Goal: Transaction & Acquisition: Book appointment/travel/reservation

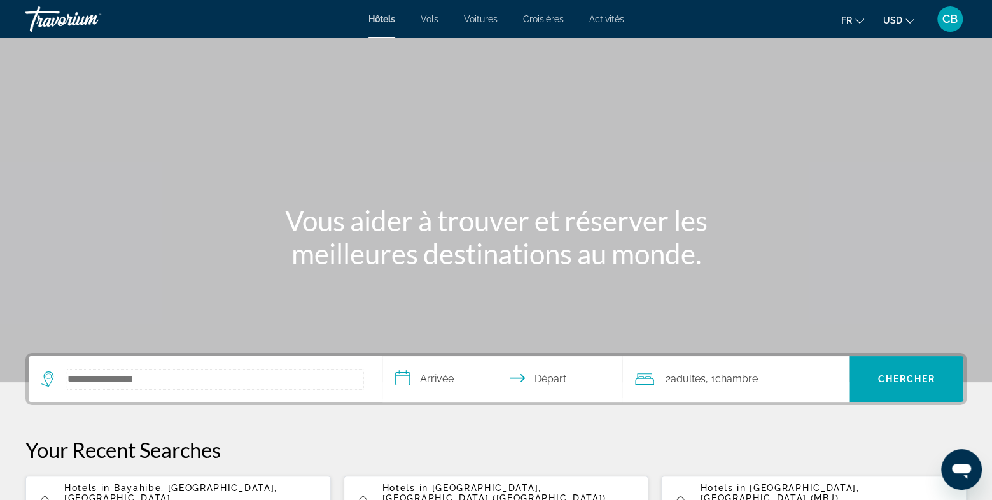
click at [202, 383] on input "Search hotel destination" at bounding box center [214, 378] width 297 height 19
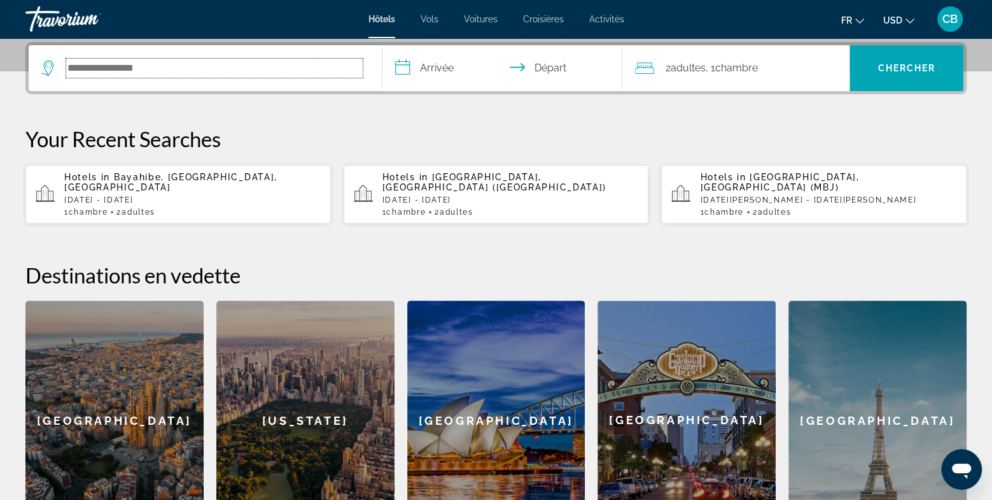
scroll to position [311, 0]
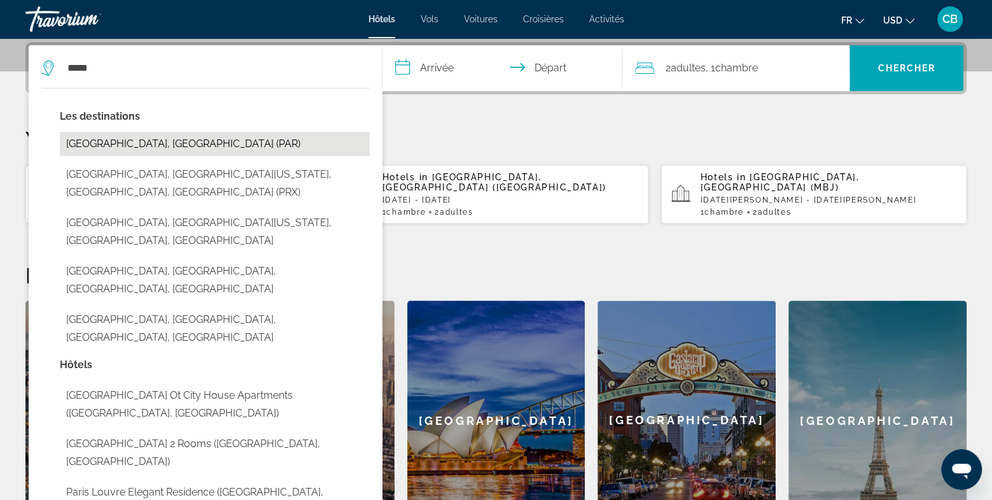
click at [171, 148] on button "[GEOGRAPHIC_DATA], [GEOGRAPHIC_DATA] (PAR)" at bounding box center [215, 144] width 310 height 24
type input "**********"
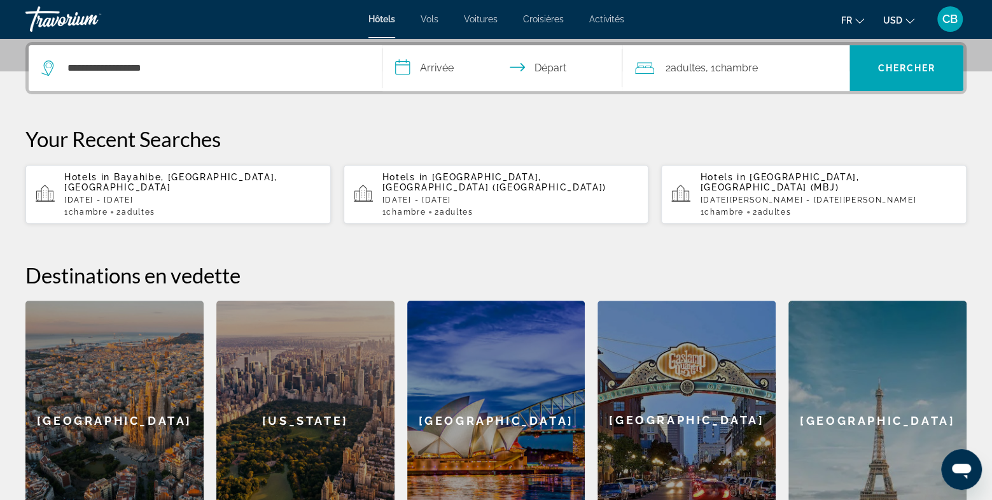
click at [442, 71] on input "**********" at bounding box center [505, 70] width 245 height 50
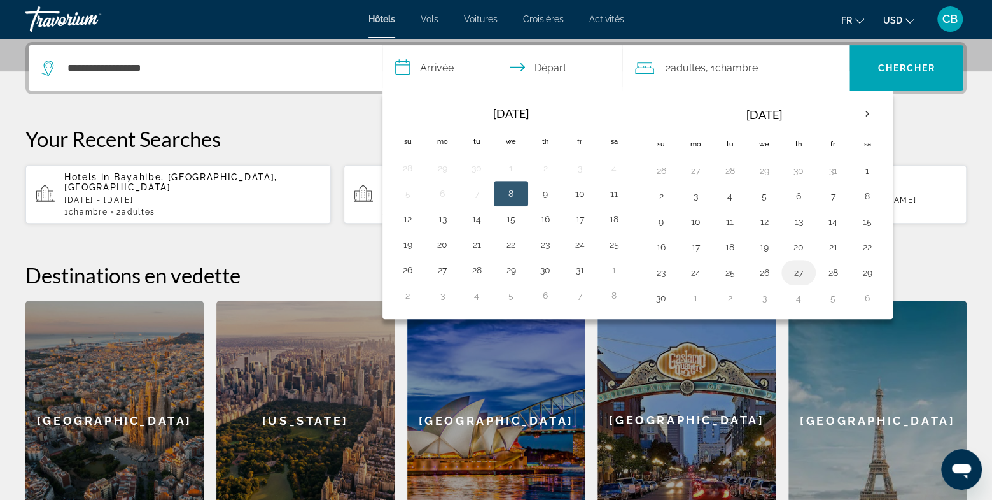
click at [793, 271] on button "27" at bounding box center [799, 273] width 20 height 18
click at [661, 298] on button "30" at bounding box center [661, 298] width 20 height 18
type input "**********"
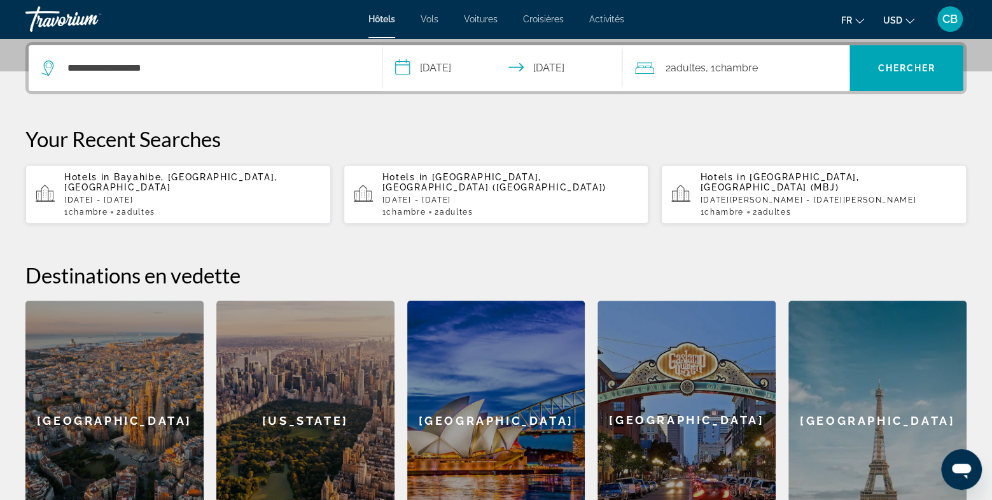
click at [912, 21] on icon "Change currency" at bounding box center [910, 20] width 9 height 5
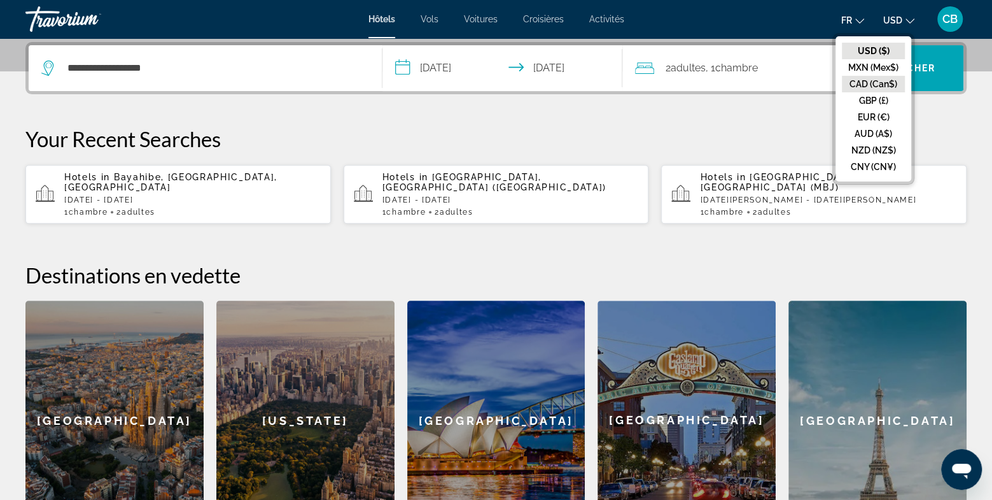
click at [890, 89] on button "CAD (Can$)" at bounding box center [873, 84] width 63 height 17
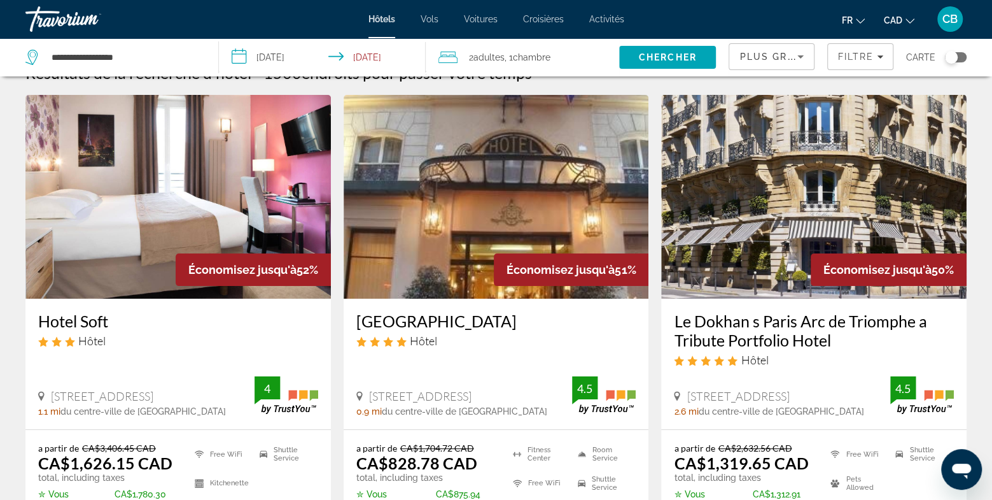
scroll to position [1, 0]
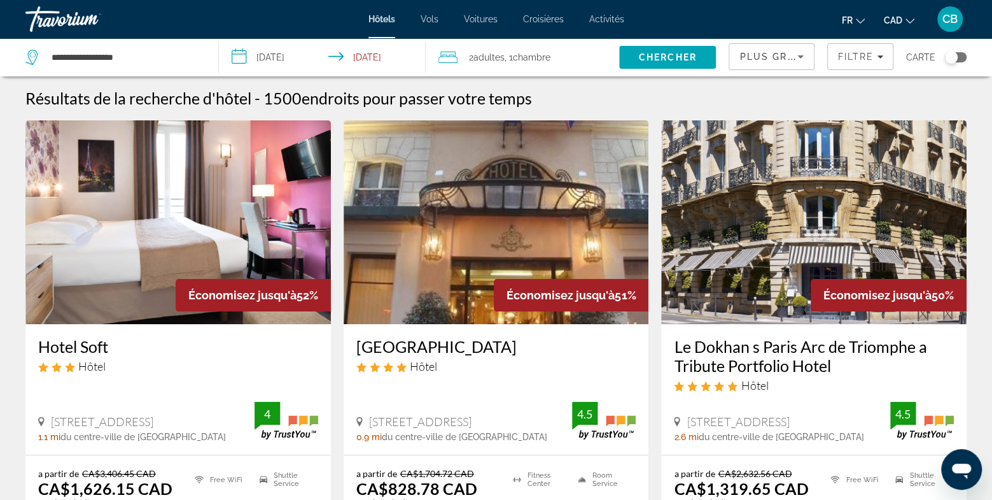
click at [782, 58] on span "Plus grandes économies" at bounding box center [816, 57] width 152 height 10
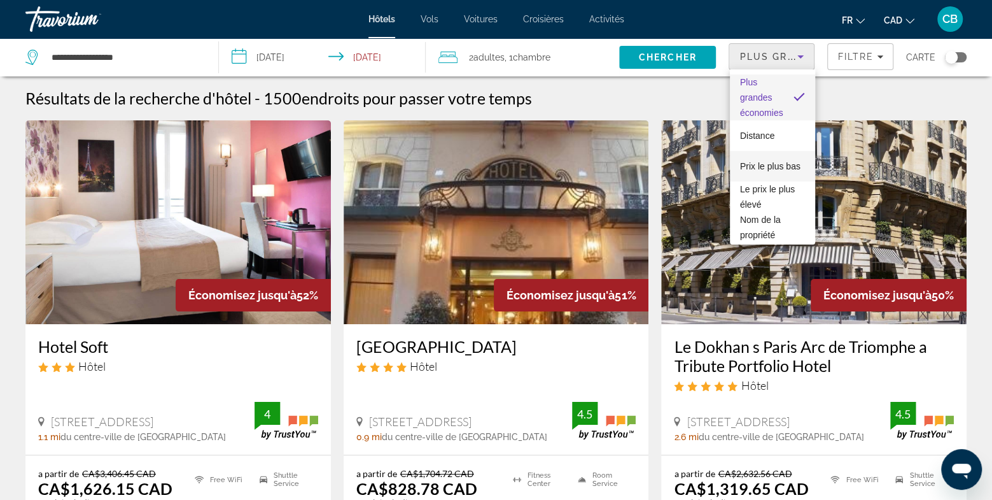
click at [795, 167] on span "Prix le plus bas" at bounding box center [770, 166] width 60 height 10
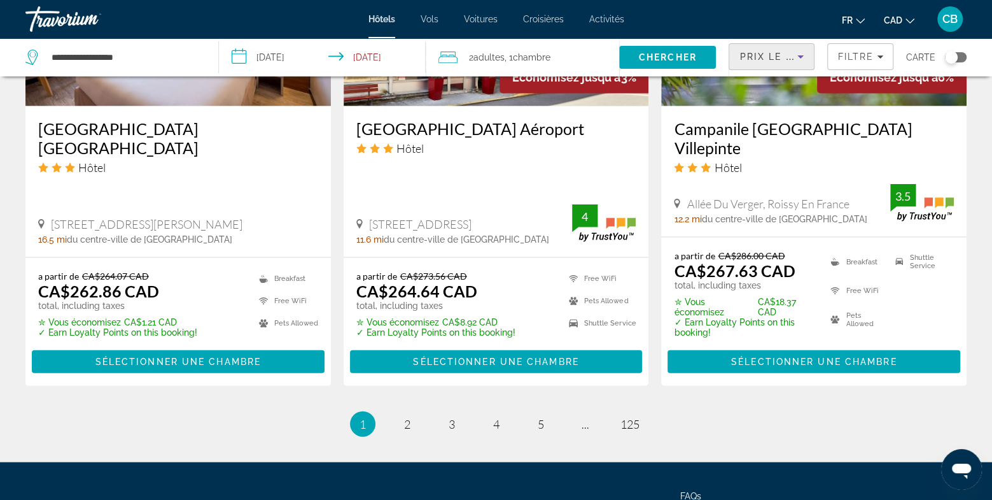
scroll to position [1751, 0]
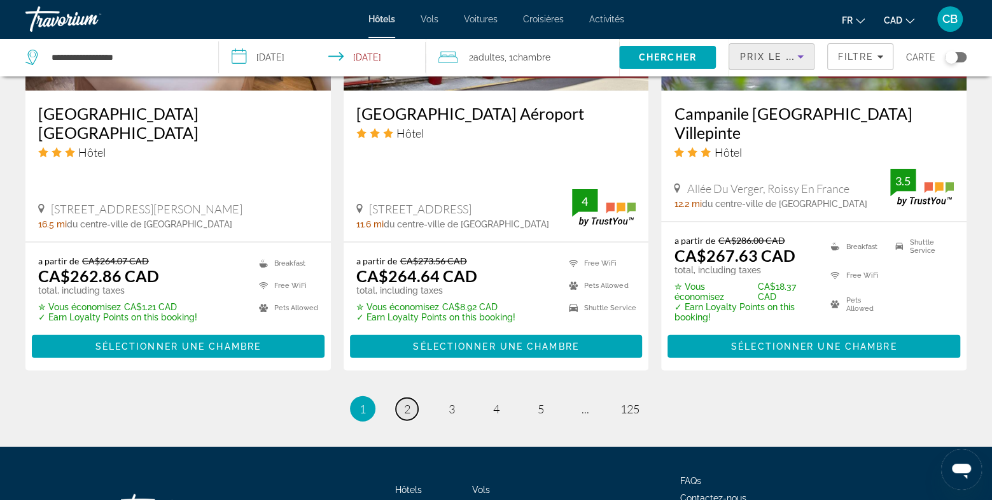
click at [407, 402] on span "2" at bounding box center [407, 409] width 6 height 14
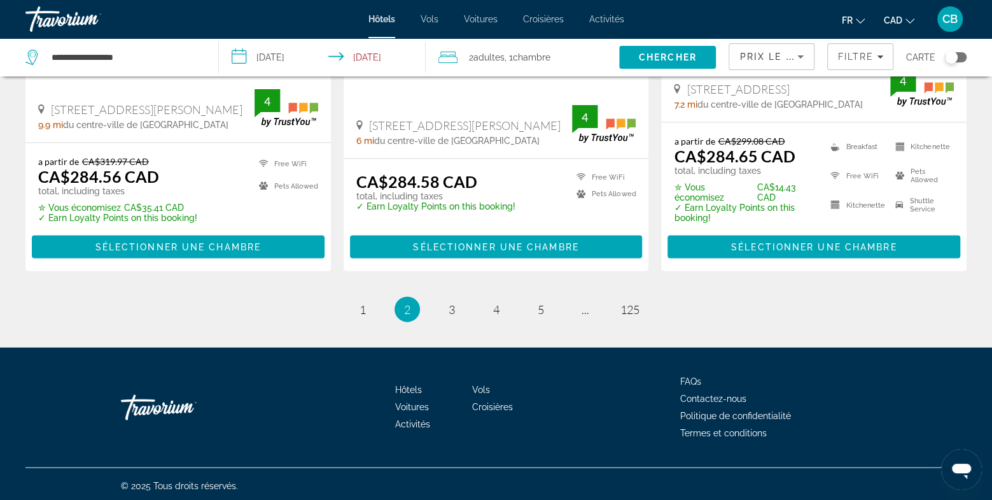
scroll to position [1803, 0]
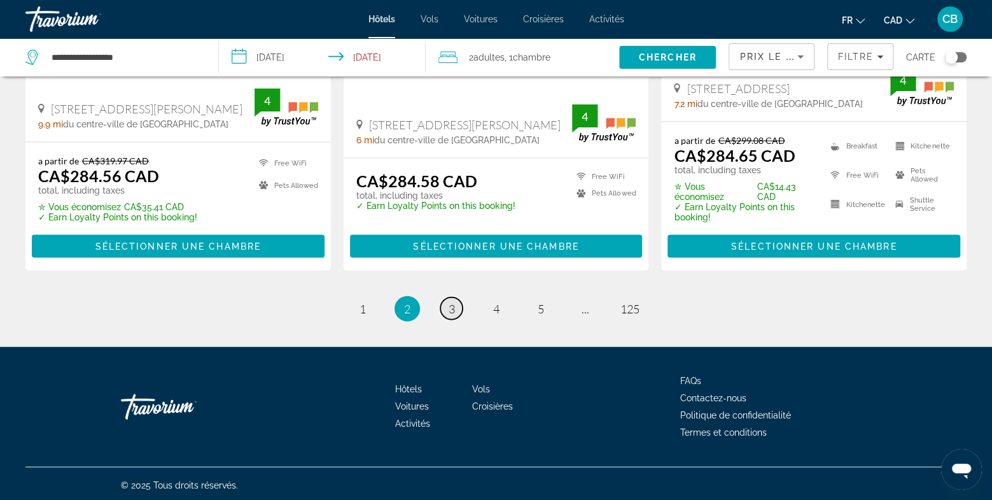
click at [458, 306] on link "page 3" at bounding box center [452, 308] width 22 height 22
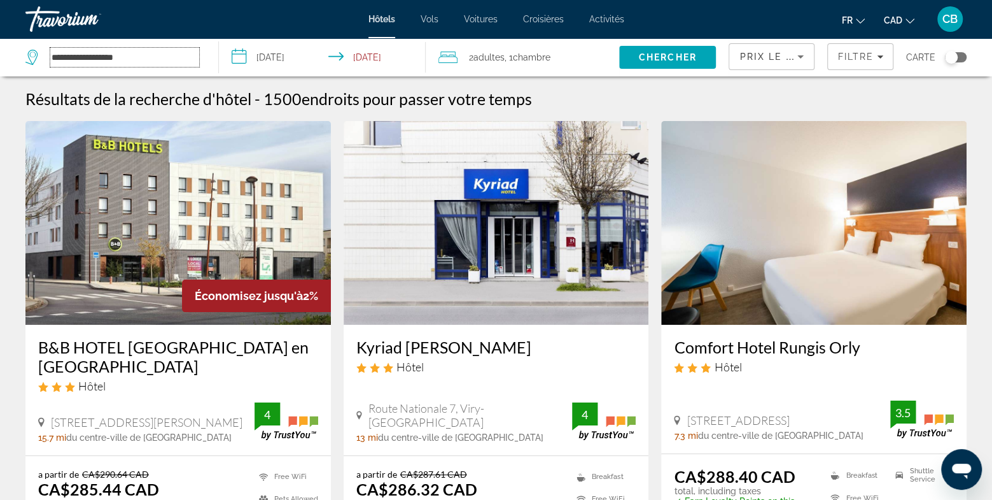
click at [176, 62] on input "**********" at bounding box center [124, 57] width 149 height 19
type input "*"
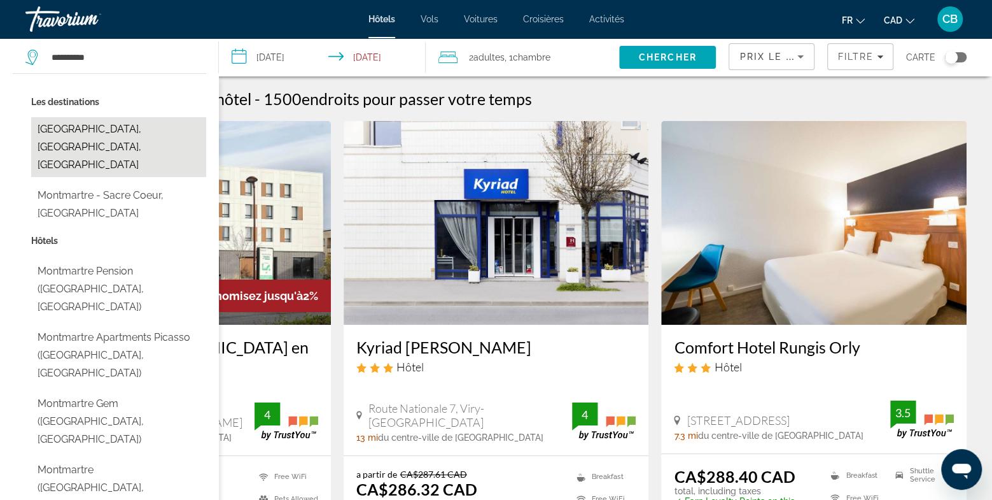
click at [144, 132] on button "[GEOGRAPHIC_DATA], [GEOGRAPHIC_DATA], [GEOGRAPHIC_DATA]" at bounding box center [118, 147] width 175 height 60
type input "**********"
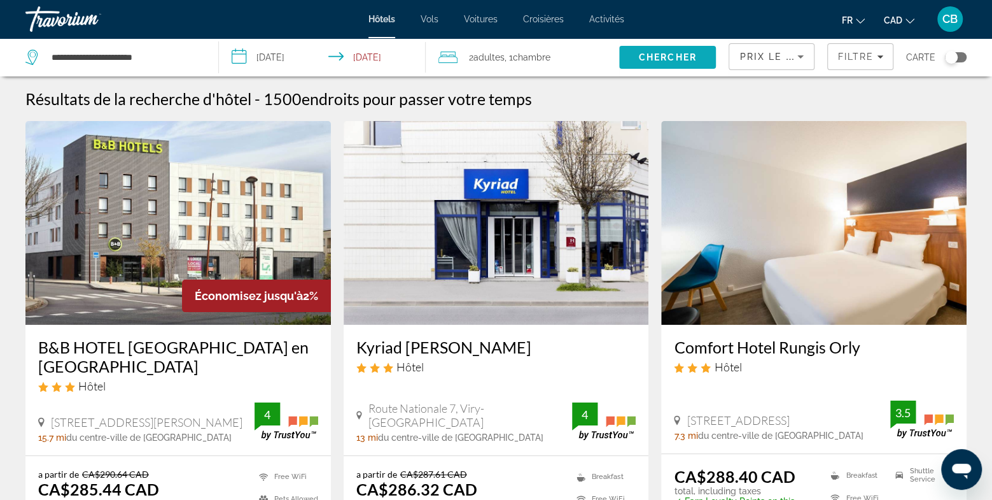
click at [681, 51] on span "Search" at bounding box center [667, 57] width 97 height 31
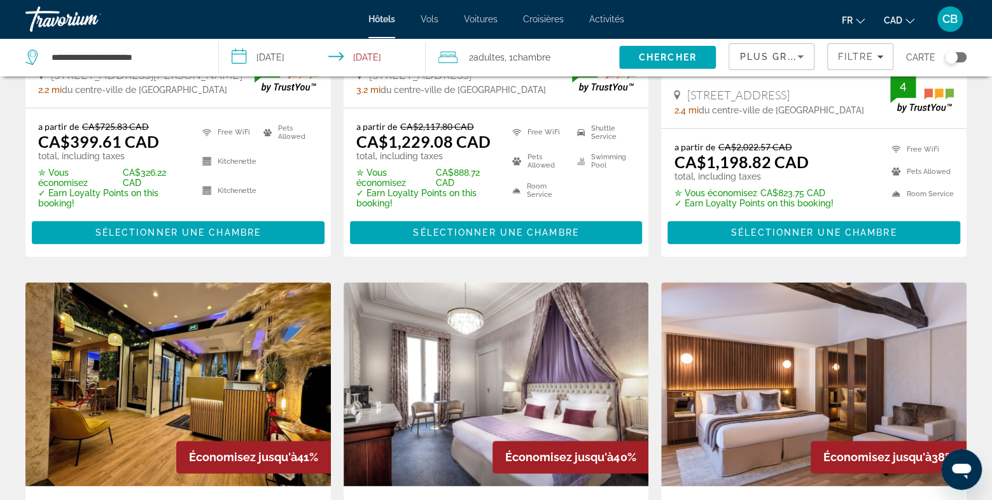
scroll to position [812, 0]
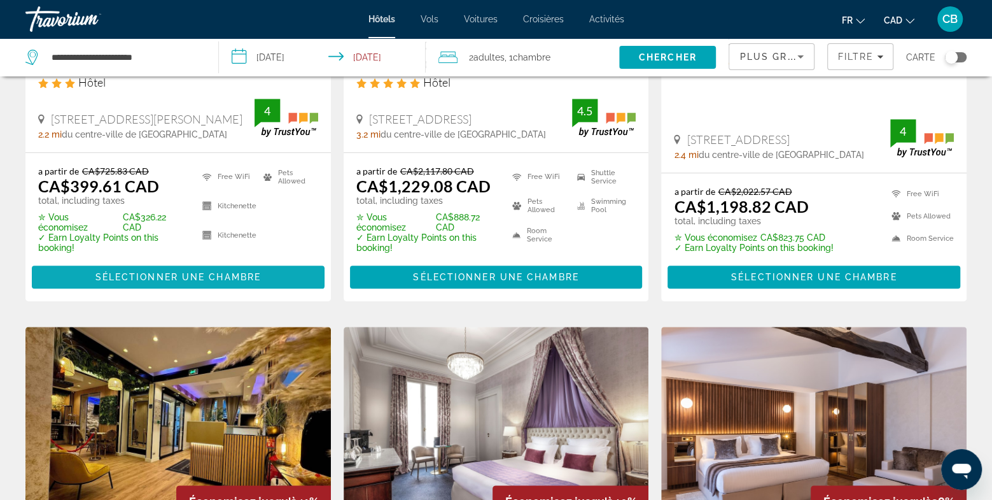
click at [206, 279] on span "Sélectionner une chambre" at bounding box center [178, 277] width 166 height 10
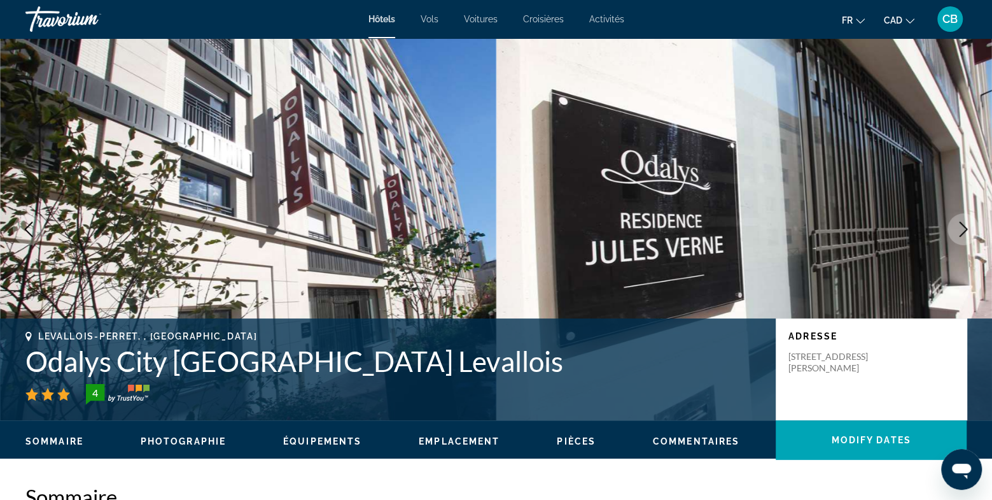
click at [961, 229] on icon "Next image" at bounding box center [963, 229] width 15 height 15
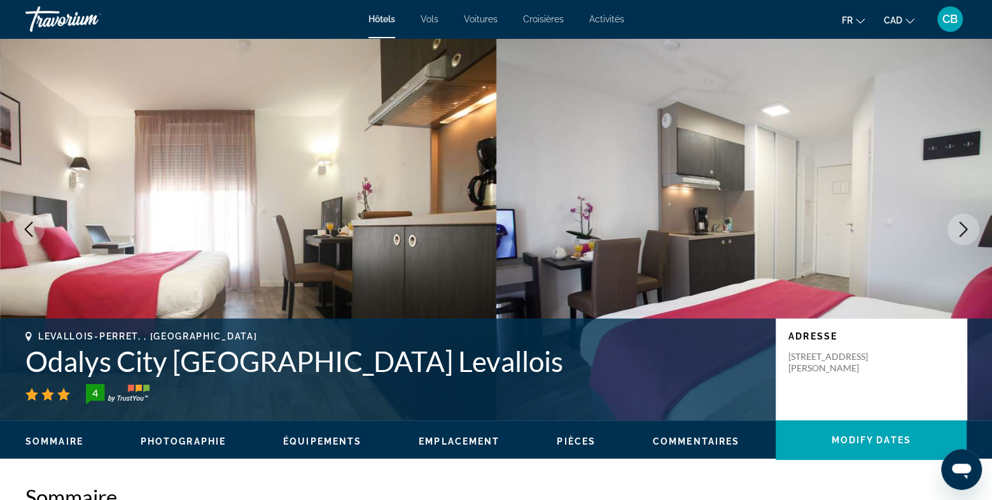
click at [961, 229] on icon "Next image" at bounding box center [963, 229] width 15 height 15
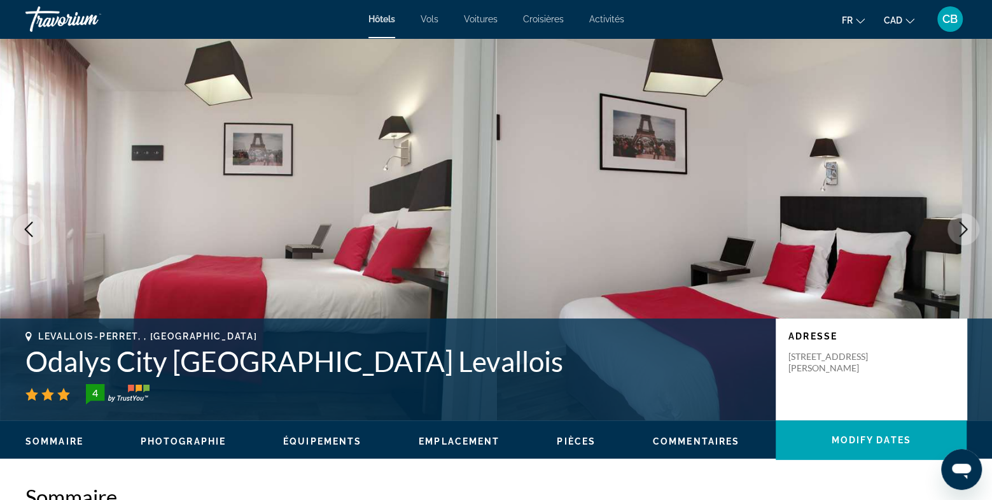
click at [961, 229] on icon "Next image" at bounding box center [963, 229] width 15 height 15
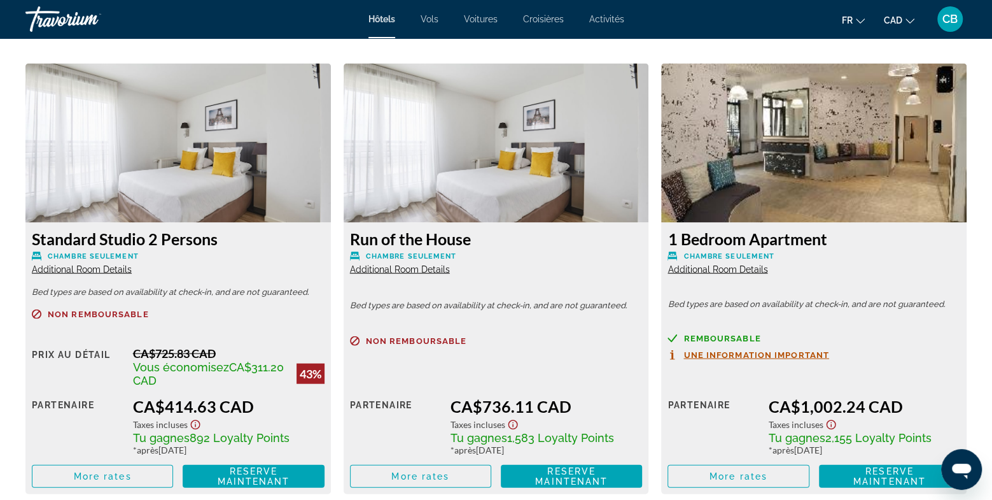
scroll to position [1723, 0]
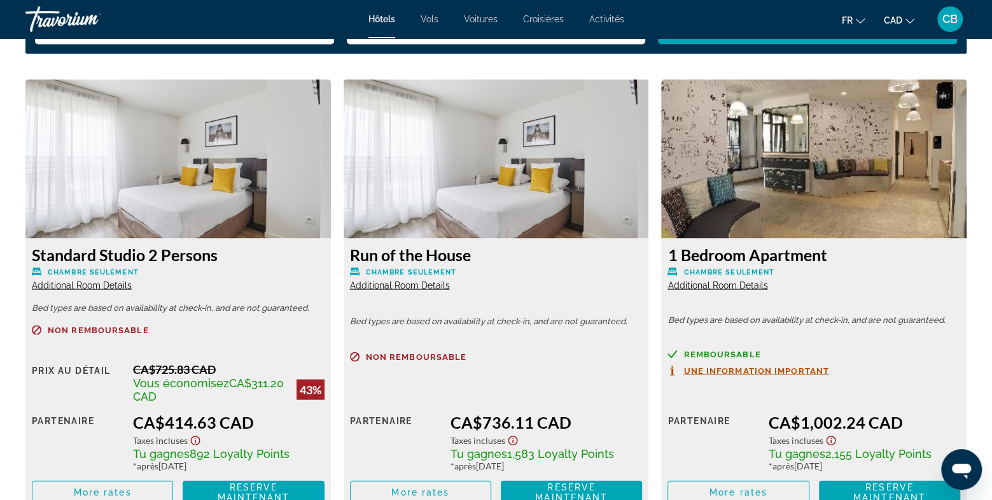
click at [113, 288] on span "Additional Room Details" at bounding box center [82, 285] width 100 height 10
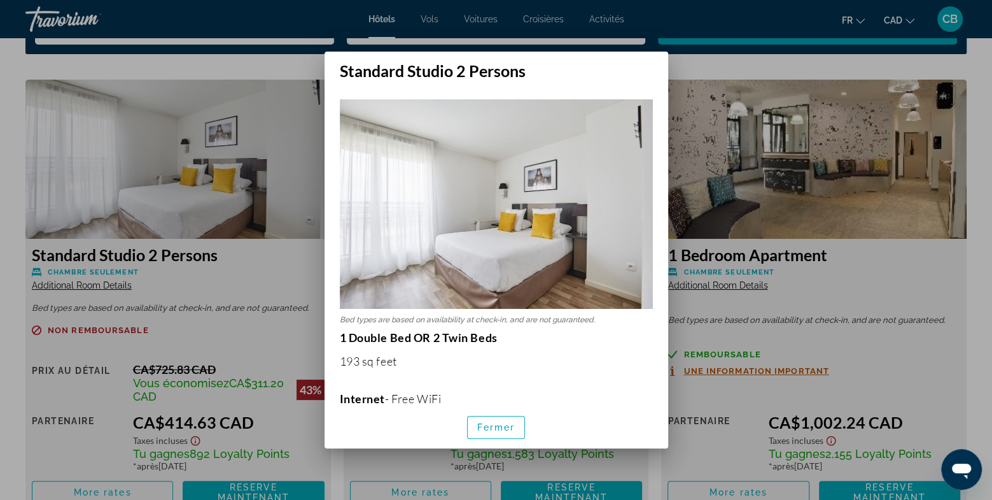
scroll to position [0, 0]
click at [513, 430] on span "Fermer" at bounding box center [496, 427] width 38 height 10
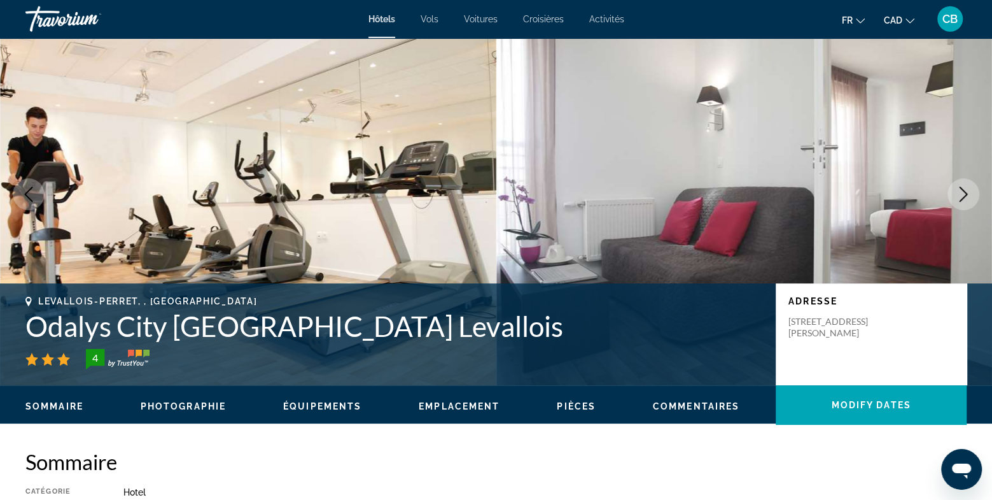
scroll to position [44, 0]
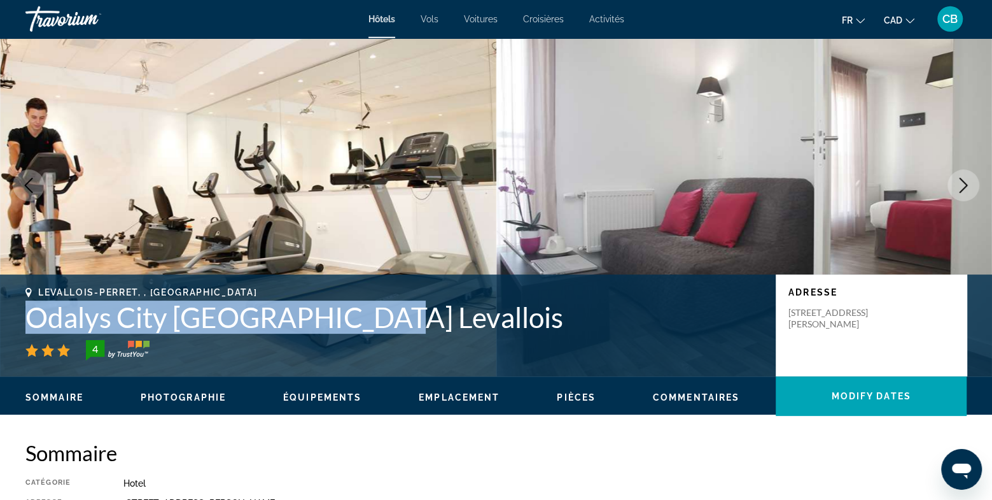
drag, startPoint x: 27, startPoint y: 313, endPoint x: 330, endPoint y: 335, distance: 303.2
click at [330, 335] on div "Levallois-Perret, , [GEOGRAPHIC_DATA] Odalys City [GEOGRAPHIC_DATA] Levallois 4" at bounding box center [394, 323] width 738 height 73
copy h1 "Odalys City [GEOGRAPHIC_DATA] Levallois"
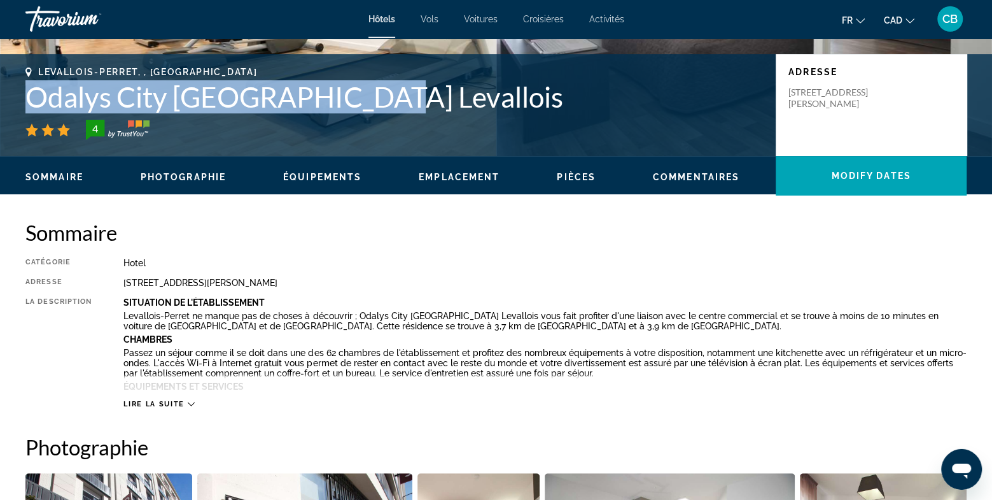
scroll to position [250, 0]
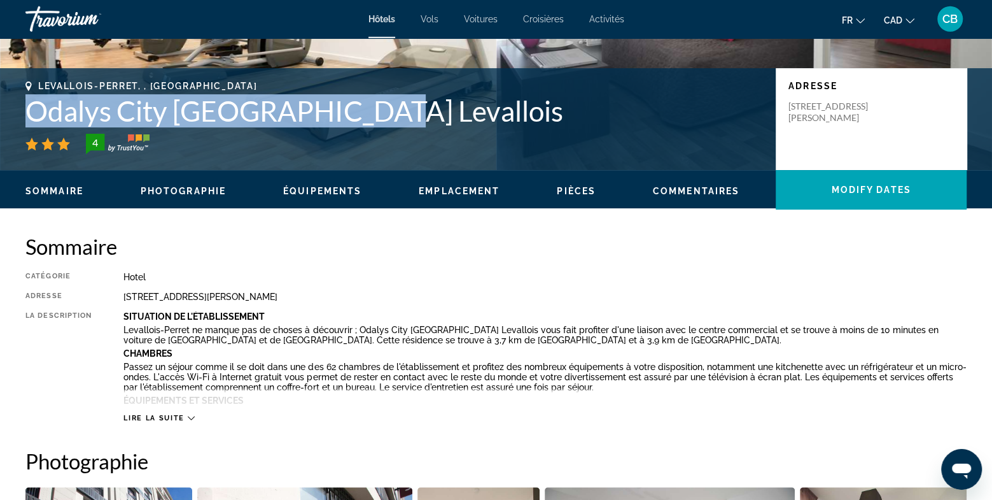
copy h1 "Odalys City [GEOGRAPHIC_DATA] Levallois"
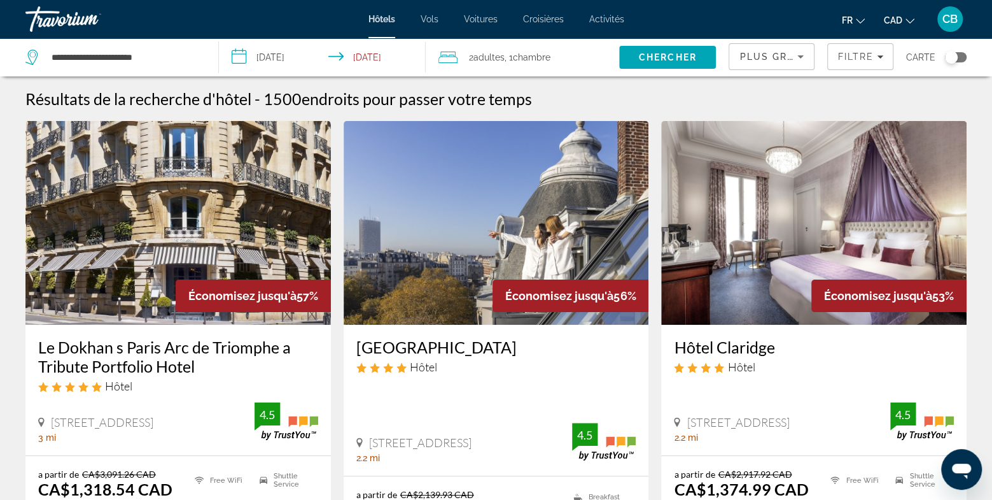
click at [0, 0] on div at bounding box center [0, 0] width 0 height 0
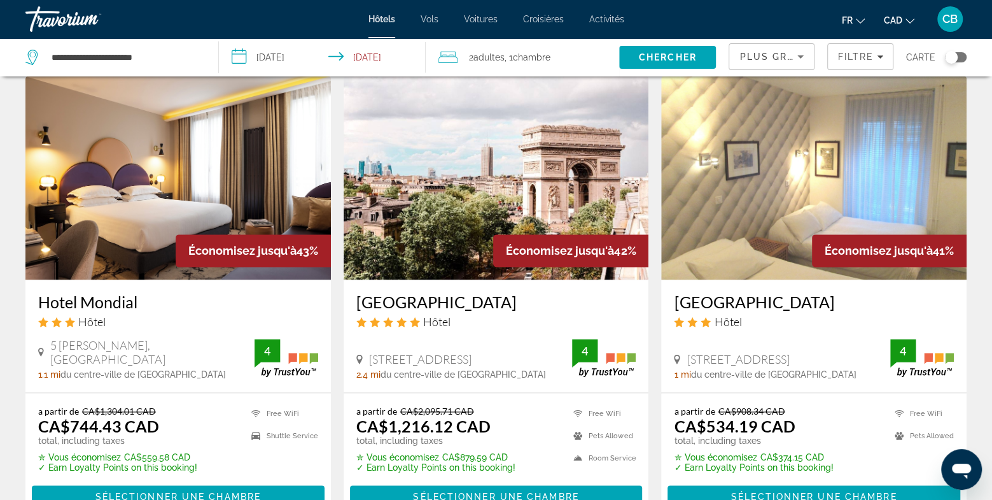
scroll to position [1050, 0]
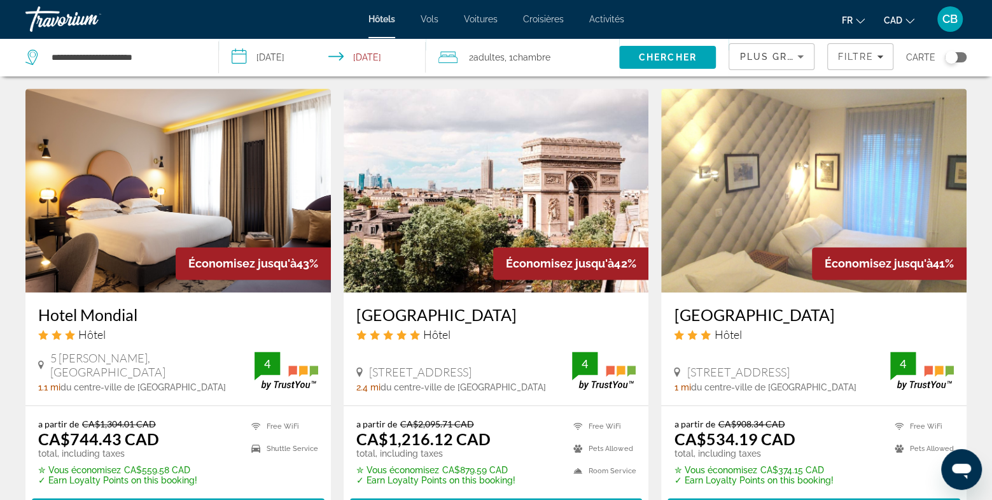
drag, startPoint x: 674, startPoint y: 315, endPoint x: 859, endPoint y: 315, distance: 185.9
click at [859, 315] on div "[GEOGRAPHIC_DATA] Hôtel [STREET_ADDRESS] 1 mi du centre-ville de [GEOGRAPHIC_DA…" at bounding box center [814, 348] width 306 height 113
copy h3 "[GEOGRAPHIC_DATA]"
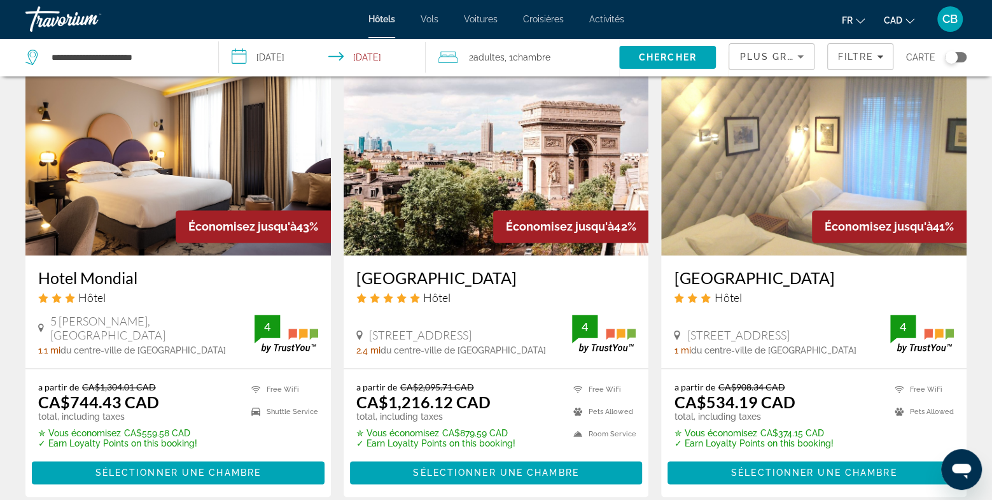
scroll to position [1094, 0]
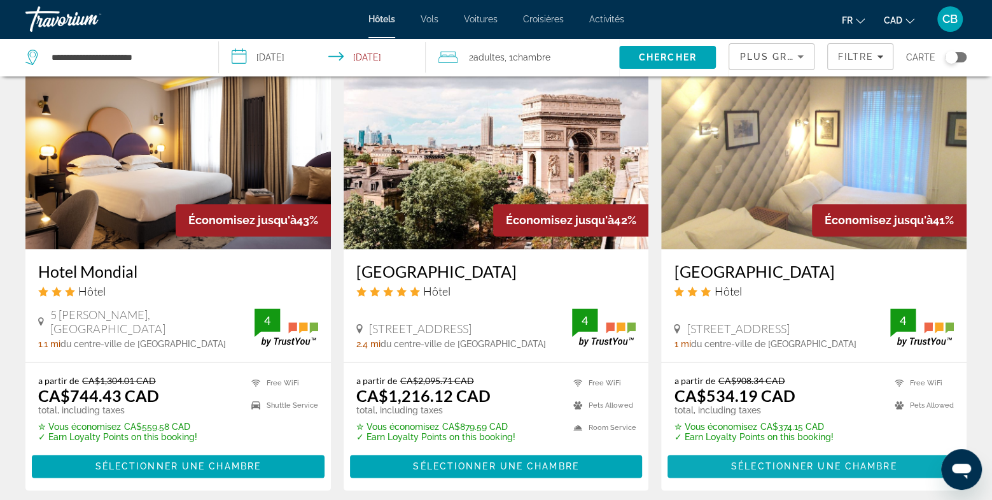
click at [851, 462] on span "Sélectionner une chambre" at bounding box center [814, 466] width 166 height 10
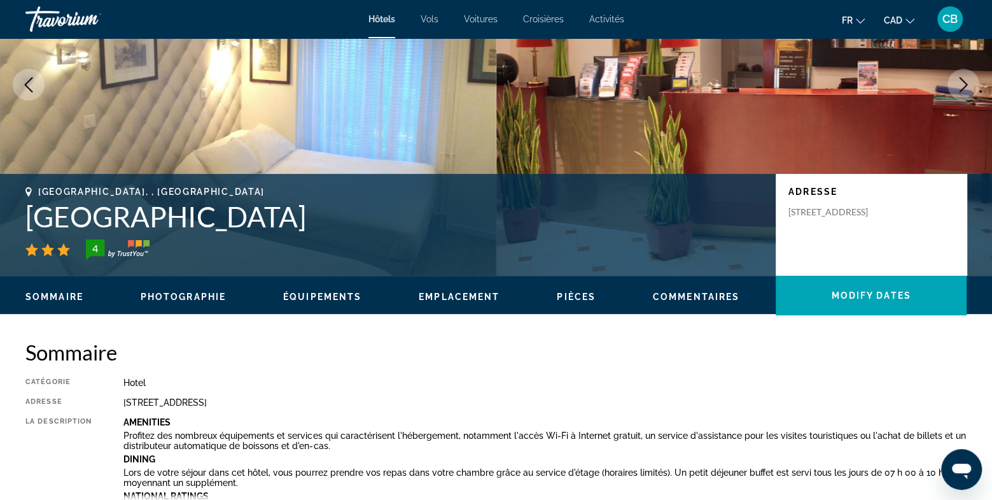
scroll to position [136, 0]
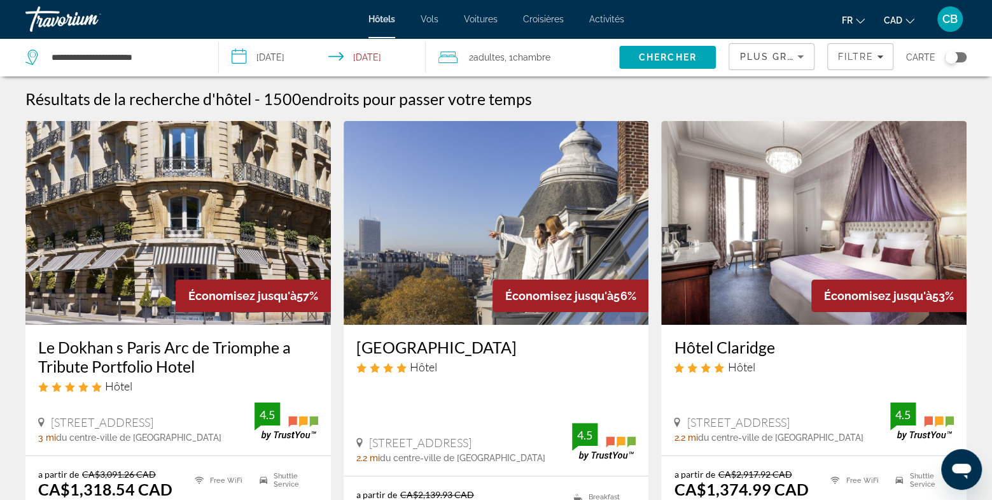
click at [334, 295] on app-hotels-search-item "Économisez jusqu'à 57% Le Dokhan s Paris Arc de Triomphe a Tribute Portfolio Ho…" at bounding box center [178, 362] width 318 height 483
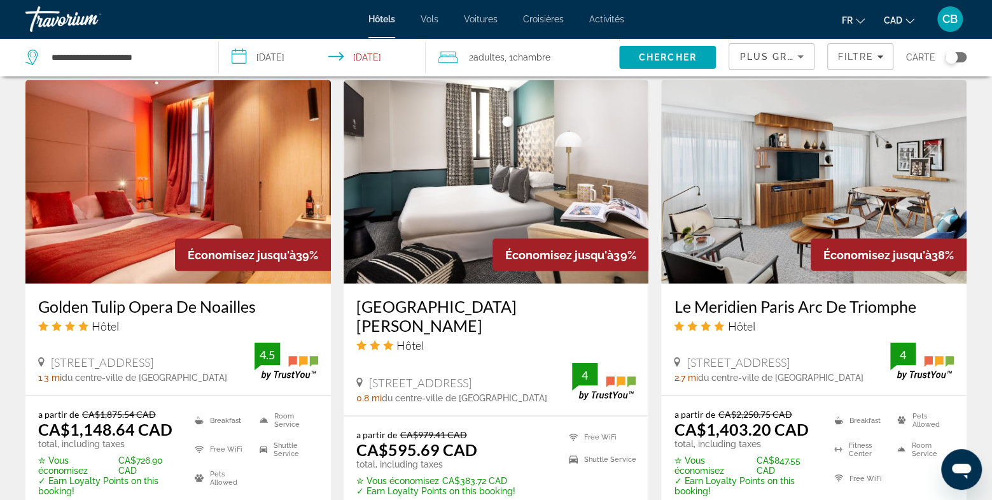
scroll to position [1535, 0]
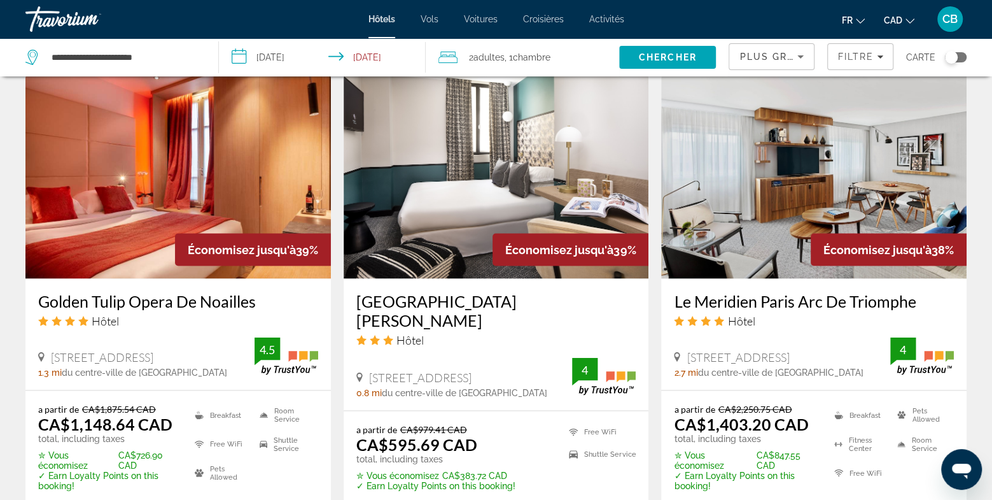
click at [419, 239] on img "Main content" at bounding box center [497, 176] width 306 height 204
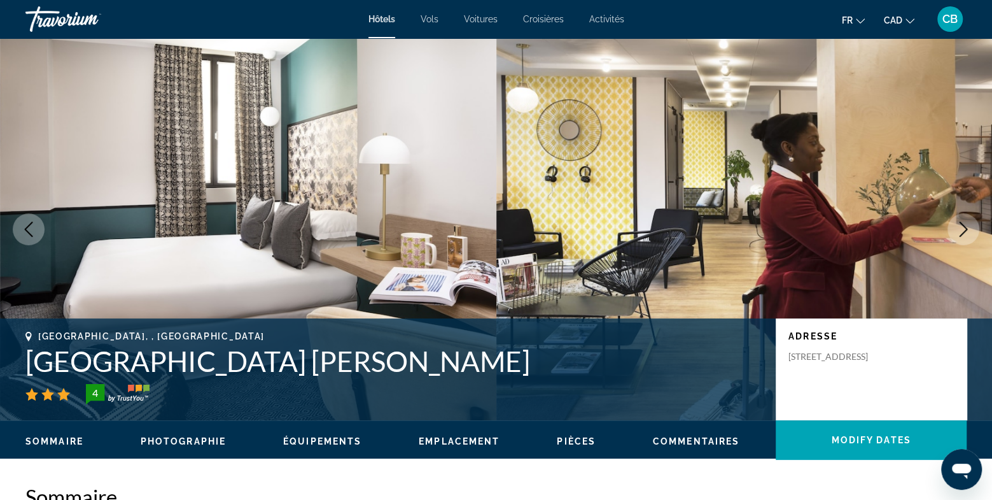
click at [963, 239] on button "Next image" at bounding box center [964, 229] width 32 height 32
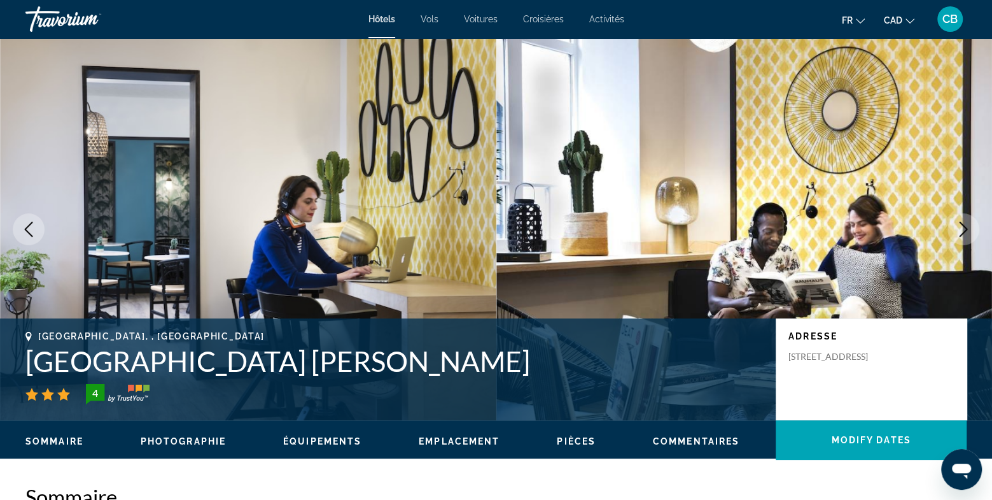
click at [963, 235] on icon "Next image" at bounding box center [963, 229] width 15 height 15
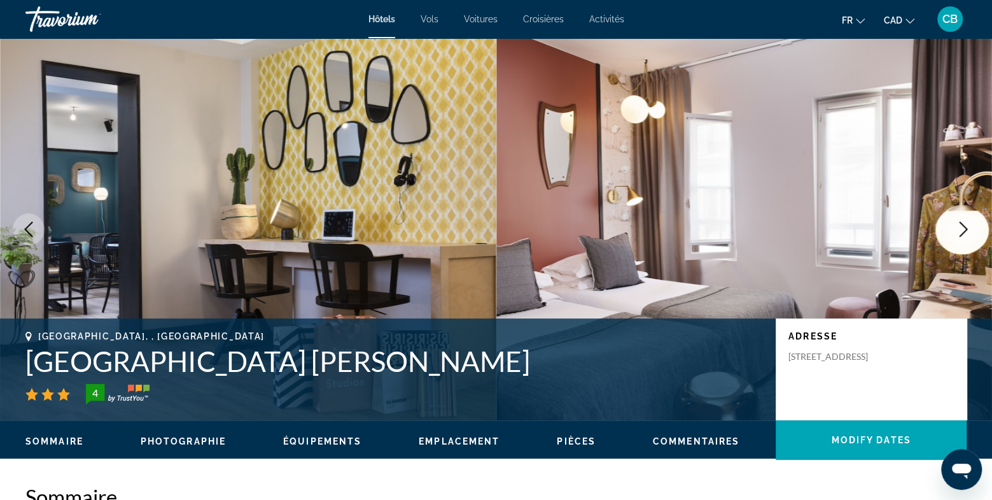
click at [963, 230] on icon "Next image" at bounding box center [963, 229] width 15 height 15
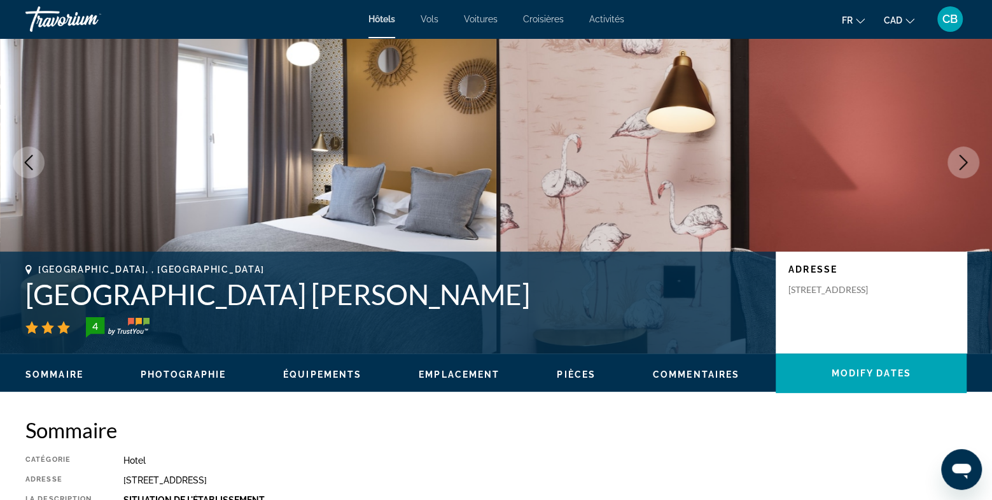
scroll to position [59, 0]
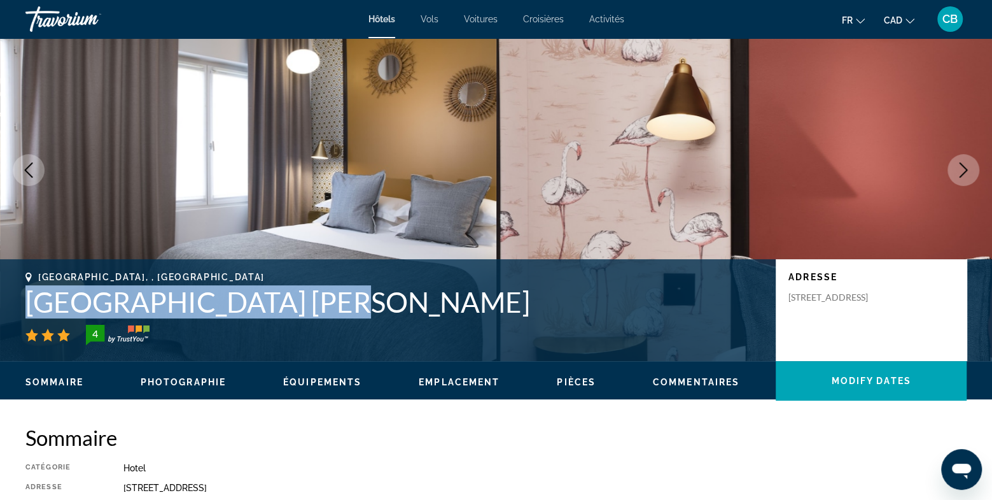
drag, startPoint x: 28, startPoint y: 305, endPoint x: 319, endPoint y: 319, distance: 291.3
click at [319, 319] on div "[GEOGRAPHIC_DATA], , [GEOGRAPHIC_DATA] [GEOGRAPHIC_DATA] [PERSON_NAME] 4" at bounding box center [394, 308] width 738 height 73
copy h1 "[GEOGRAPHIC_DATA] [PERSON_NAME]"
